Goal: Check status: Check status

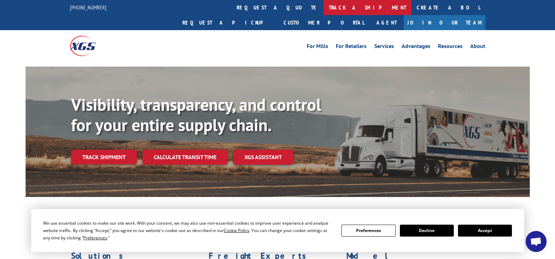
click at [324, 9] on link "track a shipment" at bounding box center [368, 7] width 88 height 15
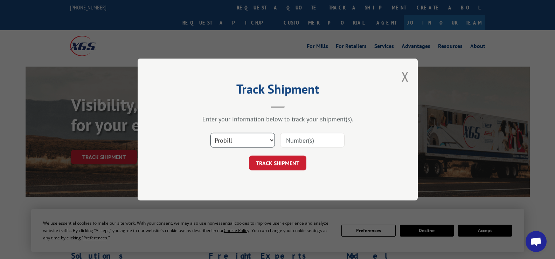
click at [266, 138] on select "Select category... Probill BOL PO" at bounding box center [243, 140] width 64 height 15
select select "bol"
click at [211, 133] on select "Select category... Probill BOL PO" at bounding box center [243, 140] width 64 height 15
click at [289, 139] on input at bounding box center [312, 140] width 64 height 15
paste input "3373459"
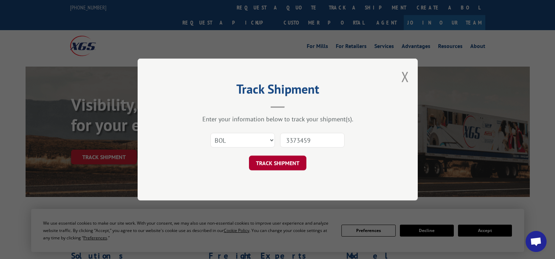
type input "3373459"
click at [274, 162] on button "TRACK SHIPMENT" at bounding box center [277, 163] width 57 height 15
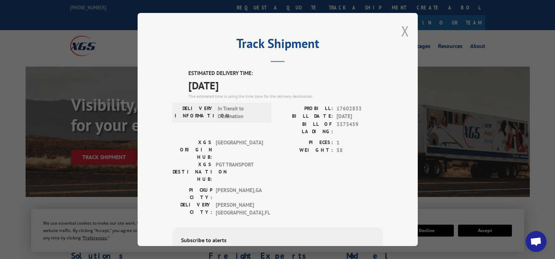
click at [402, 32] on button "Close modal" at bounding box center [406, 31] width 8 height 19
